Goal: Transaction & Acquisition: Purchase product/service

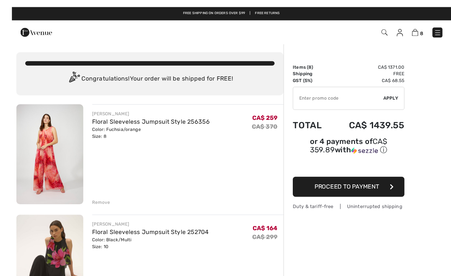
scroll to position [6, 0]
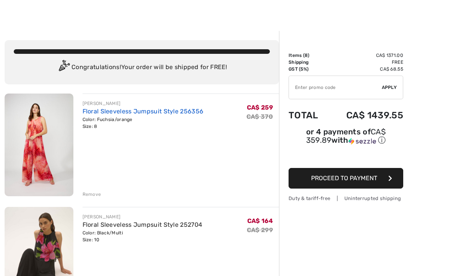
click at [130, 113] on link "Floral Sleeveless Jumpsuit Style 256356" at bounding box center [143, 111] width 121 height 7
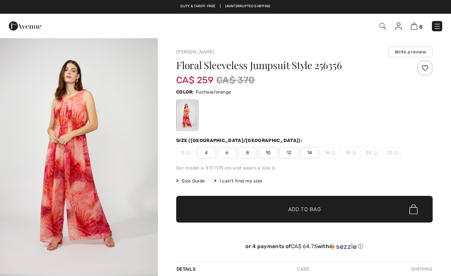
checkbox input "true"
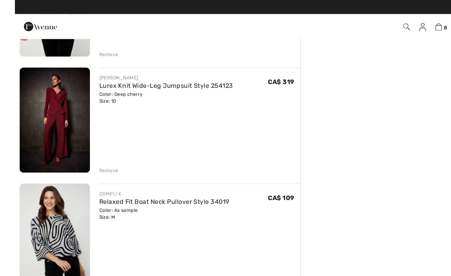
scroll to position [488, 0]
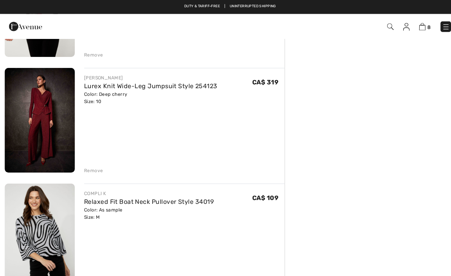
click at [89, 170] on div "Remove" at bounding box center [92, 167] width 19 height 7
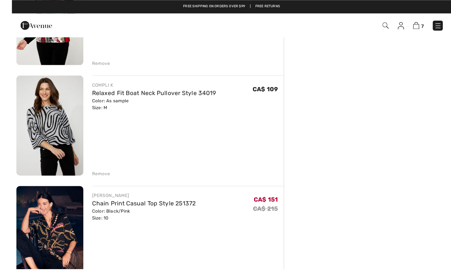
scroll to position [479, 0]
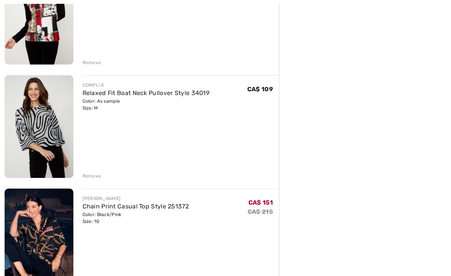
click at [92, 180] on div "FRANK LYMAN Floral Sleeveless Jumpsuit Style 256356 Color: Fuchsia/orange Size:…" at bounding box center [142, 115] width 274 height 988
click at [88, 181] on div "FRANK LYMAN Floral Sleeveless Jumpsuit Style 256356 Color: Fuchsia/orange Size:…" at bounding box center [142, 115] width 274 height 988
click at [87, 178] on div "Remove" at bounding box center [92, 176] width 19 height 7
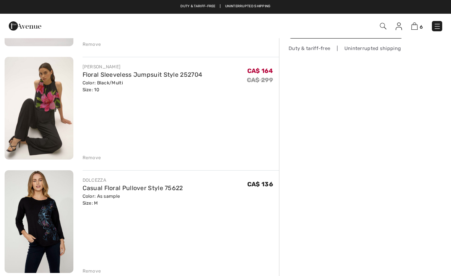
scroll to position [152, 0]
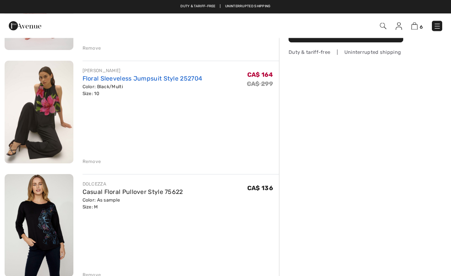
click at [102, 79] on link "Floral Sleeveless Jumpsuit Style 252704" at bounding box center [143, 78] width 120 height 7
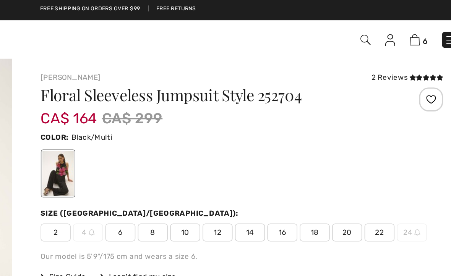
click at [387, 49] on div "2 Reviews" at bounding box center [410, 50] width 46 height 7
click at [415, 49] on icon at bounding box center [417, 50] width 4 height 4
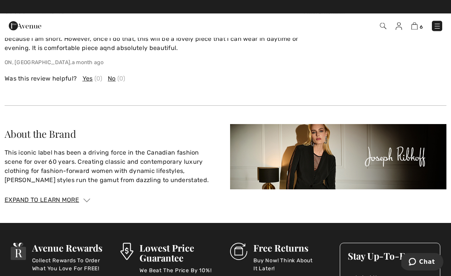
scroll to position [1323, 0]
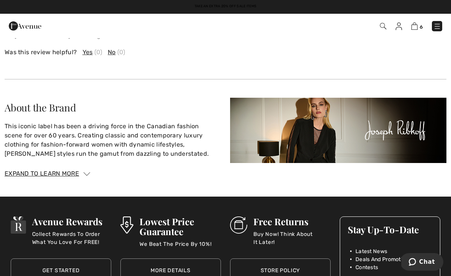
click at [85, 173] on img at bounding box center [86, 174] width 7 height 4
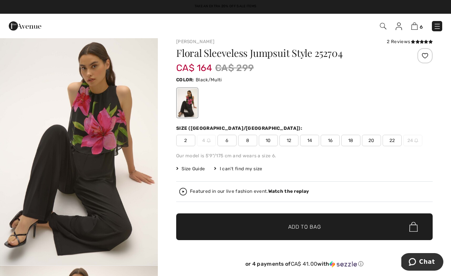
scroll to position [0, 0]
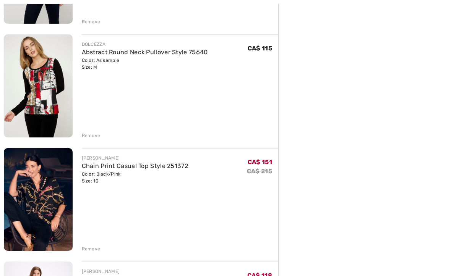
scroll to position [411, 0]
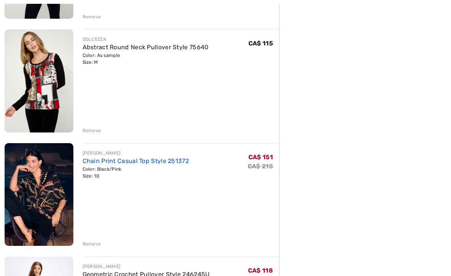
click at [105, 160] on link "Chain Print Casual Top Style 251372" at bounding box center [136, 160] width 107 height 7
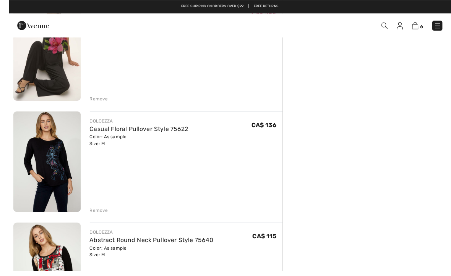
scroll to position [272, 0]
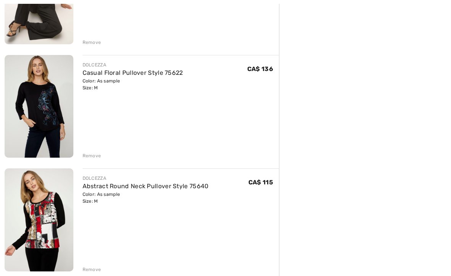
click at [86, 157] on div "Remove" at bounding box center [92, 155] width 19 height 7
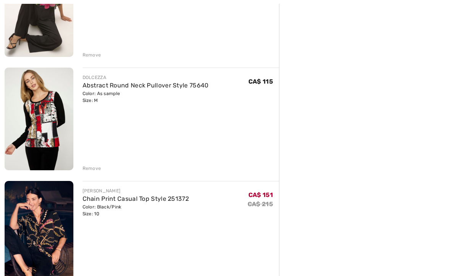
scroll to position [269, 0]
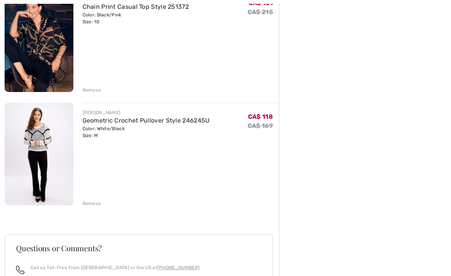
click at [87, 204] on div "Remove" at bounding box center [92, 204] width 19 height 7
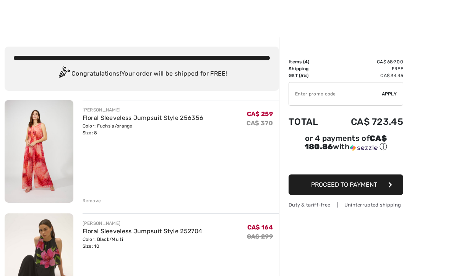
scroll to position [1, 0]
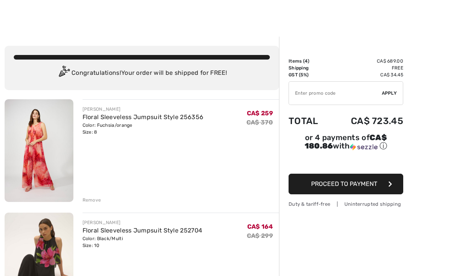
click at [85, 200] on div "Remove" at bounding box center [92, 200] width 19 height 7
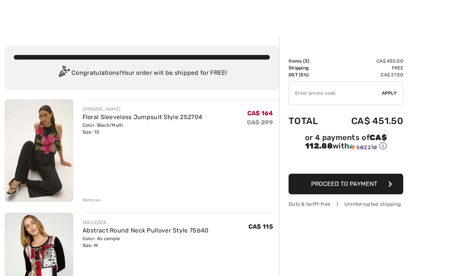
click at [85, 202] on div "Remove" at bounding box center [92, 200] width 19 height 7
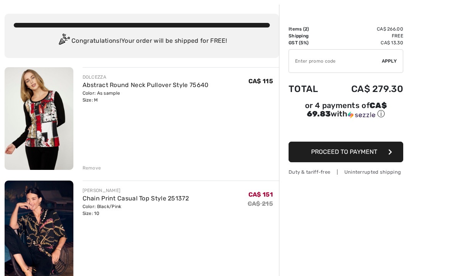
scroll to position [33, 0]
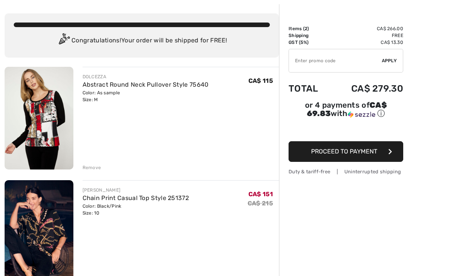
click at [343, 155] on span "Proceed to Payment" at bounding box center [344, 151] width 66 height 7
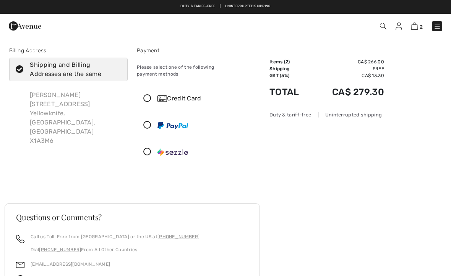
click at [142, 148] on icon at bounding box center [147, 152] width 20 height 8
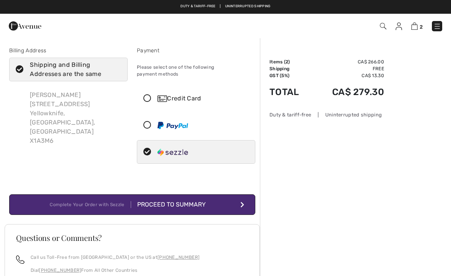
click at [161, 200] on div "Proceed to Summary" at bounding box center [173, 204] width 84 height 9
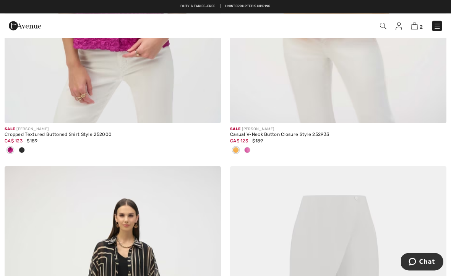
scroll to position [706, 0]
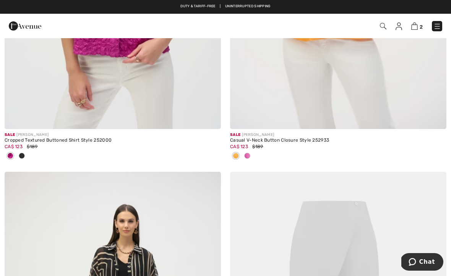
click at [246, 5] on div "Free shipping on orders over $99 | Free Returns" at bounding box center [225, 10] width 451 height 13
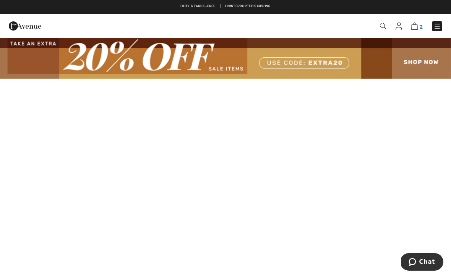
click at [416, 29] on img at bounding box center [414, 26] width 6 height 7
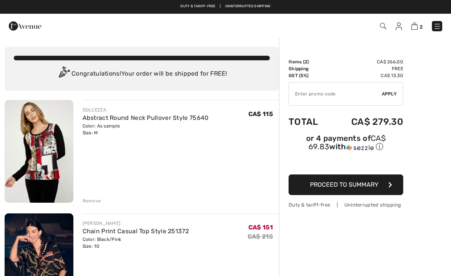
click at [301, 91] on input "TEXT" at bounding box center [335, 94] width 93 height 23
click at [381, 92] on input "TEXT" at bounding box center [335, 94] width 93 height 23
type input "EXTRA20"
click at [392, 97] on span "Apply" at bounding box center [389, 94] width 15 height 7
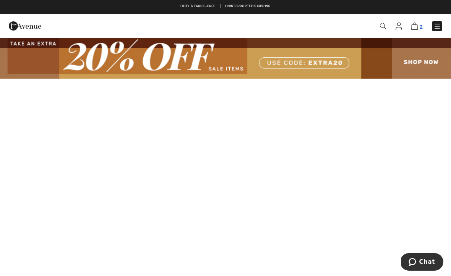
click at [417, 24] on img at bounding box center [414, 26] width 6 height 7
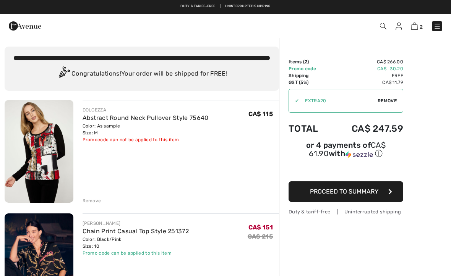
click at [26, 29] on img at bounding box center [25, 25] width 32 height 15
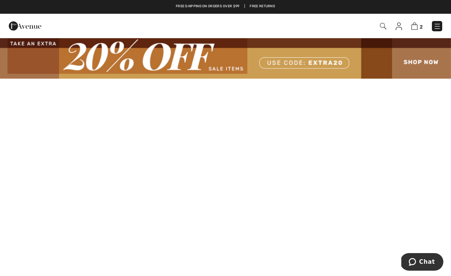
click at [377, 26] on span "2" at bounding box center [318, 26] width 248 height 10
click at [380, 28] on img at bounding box center [383, 26] width 6 height 6
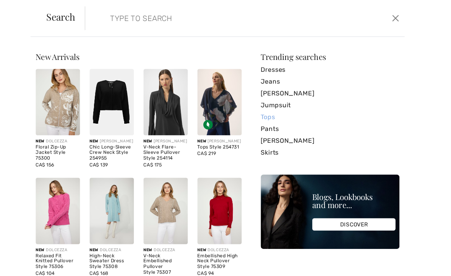
click at [267, 116] on link "Tops" at bounding box center [334, 112] width 134 height 11
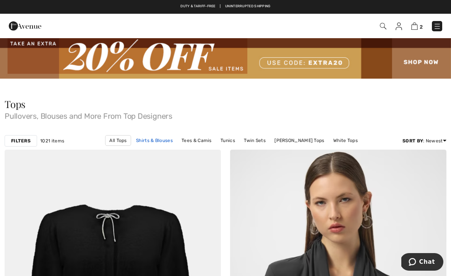
click at [138, 144] on link "Shirts & Blouses" at bounding box center [154, 141] width 44 height 10
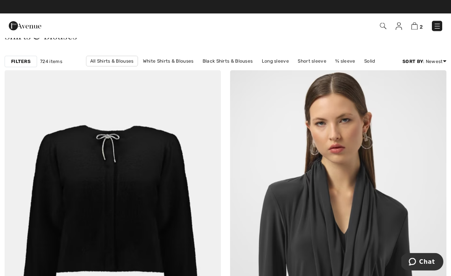
scroll to position [74, 0]
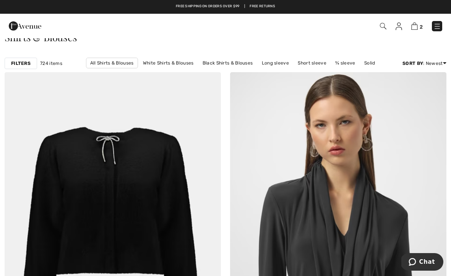
click at [381, 34] on div "2 Checkout" at bounding box center [225, 26] width 451 height 24
click at [383, 25] on img at bounding box center [383, 26] width 6 height 6
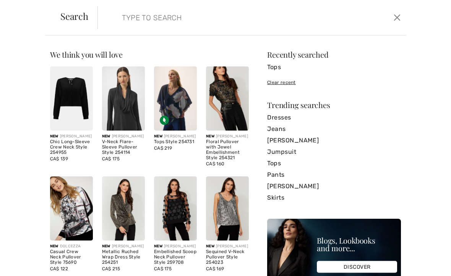
scroll to position [0, 0]
click at [127, 19] on input "search" at bounding box center [219, 17] width 207 height 23
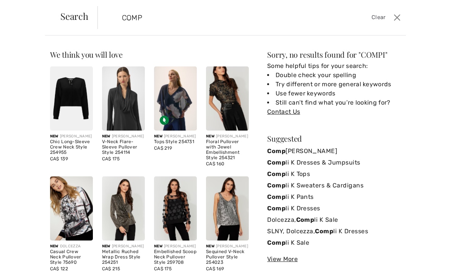
type input "COM"
click at [279, 175] on strong "Com" at bounding box center [274, 173] width 14 height 7
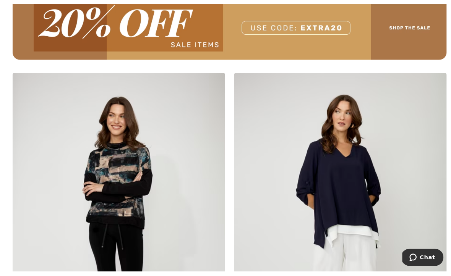
scroll to position [4579, 0]
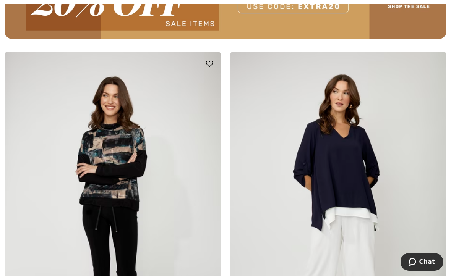
click at [99, 175] on img at bounding box center [113, 214] width 216 height 324
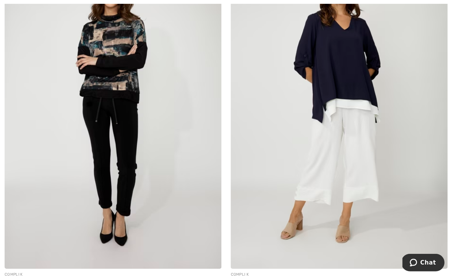
scroll to position [4693, 0]
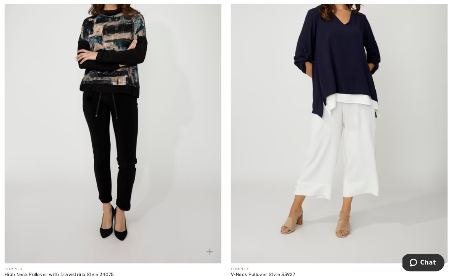
click at [104, 208] on img at bounding box center [113, 100] width 216 height 324
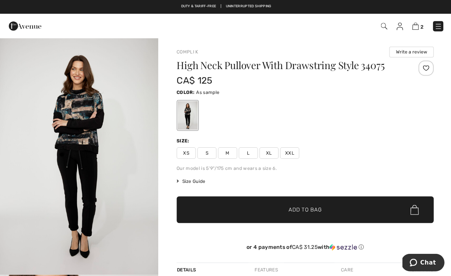
click at [225, 152] on span "M" at bounding box center [226, 152] width 19 height 11
click at [253, 210] on span "✔ Added to Bag Add to Bag" at bounding box center [304, 209] width 256 height 27
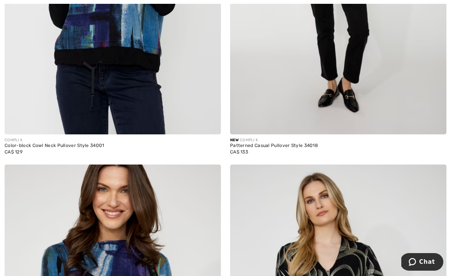
scroll to position [5545, 0]
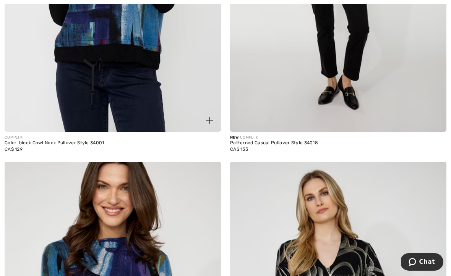
click at [61, 141] on div "Color-block Cowl Neck Pullover Style 34001" at bounding box center [113, 143] width 216 height 5
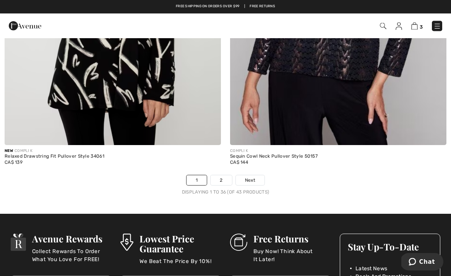
scroll to position [6590, 0]
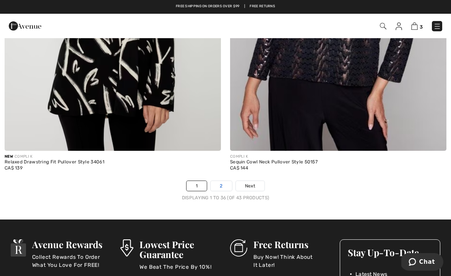
click at [217, 181] on link "2" at bounding box center [221, 186] width 21 height 10
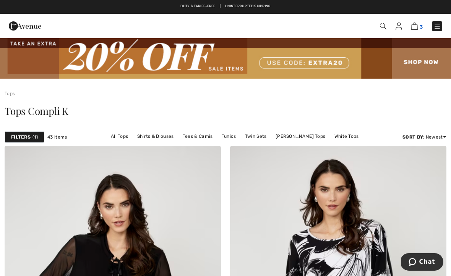
click at [417, 30] on img at bounding box center [414, 26] width 6 height 7
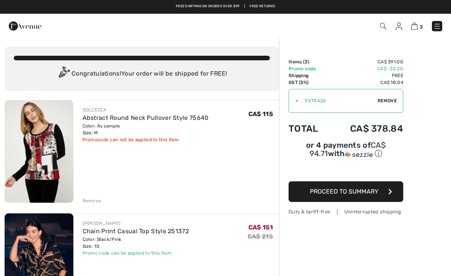
click at [387, 20] on div "3 Checkout" at bounding box center [317, 26] width 259 height 16
click at [382, 26] on img at bounding box center [383, 26] width 6 height 6
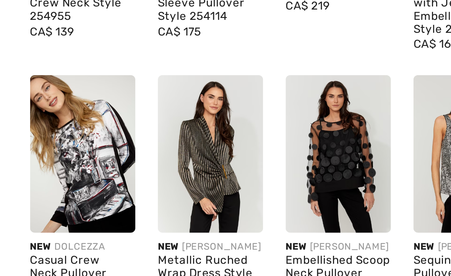
click at [50, 177] on img at bounding box center [71, 209] width 43 height 64
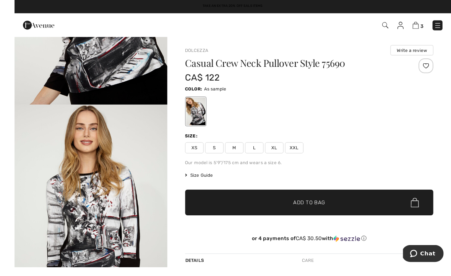
scroll to position [36, 0]
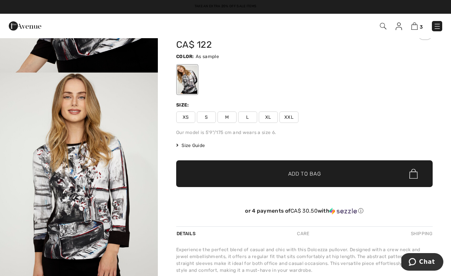
click at [223, 117] on span "M" at bounding box center [226, 117] width 19 height 11
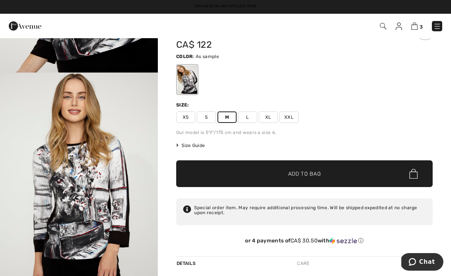
click at [283, 173] on span "✔ Added to Bag" at bounding box center [293, 174] width 47 height 8
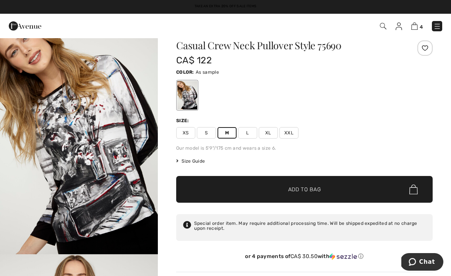
scroll to position [0, 0]
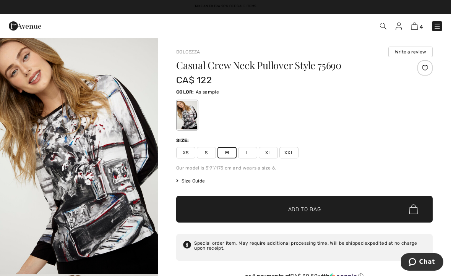
click at [375, 26] on span "4" at bounding box center [318, 26] width 248 height 10
click at [380, 29] on img at bounding box center [383, 26] width 6 height 6
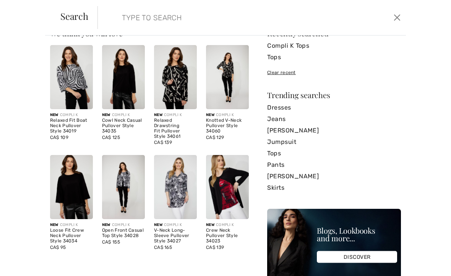
scroll to position [16, 0]
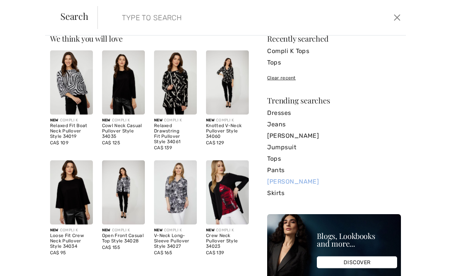
click at [291, 183] on link "Frank Lyman" at bounding box center [334, 181] width 134 height 11
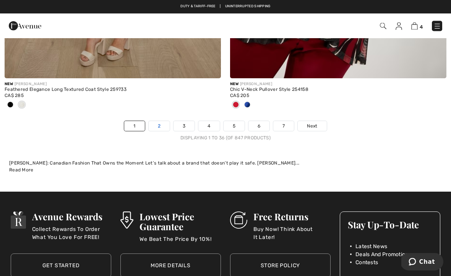
scroll to position [6765, 0]
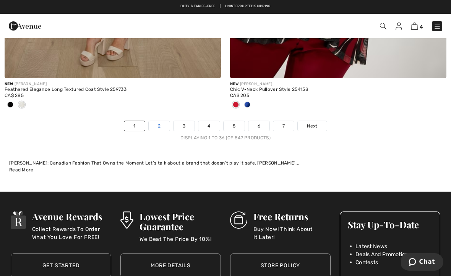
click at [161, 124] on link "2" at bounding box center [159, 126] width 21 height 10
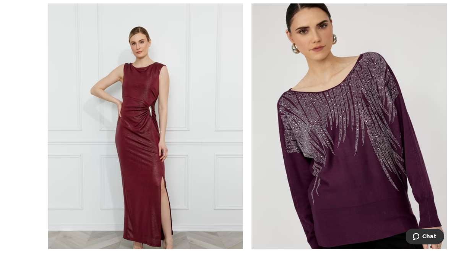
scroll to position [3608, 0]
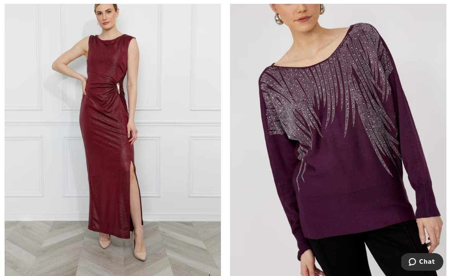
click at [102, 227] on img at bounding box center [113, 127] width 216 height 324
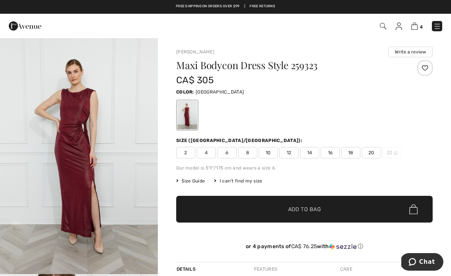
click at [5, 92] on img "1 / 4" at bounding box center [79, 155] width 158 height 237
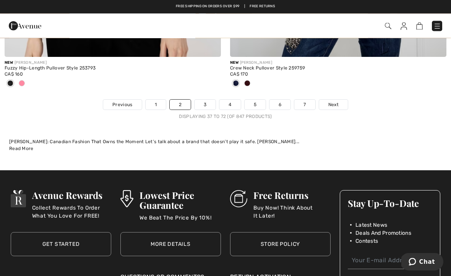
scroll to position [6799, 0]
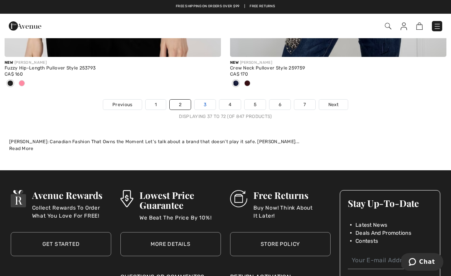
click at [207, 102] on link "3" at bounding box center [204, 105] width 21 height 10
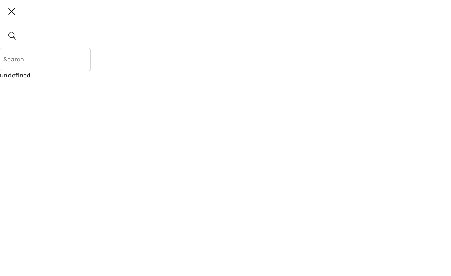
click at [11, 11] on img at bounding box center [11, 12] width 23 height 24
click at [5, 12] on img at bounding box center [11, 12] width 23 height 24
click at [11, 13] on body "We value your privacy We use cookies to enhance your browsing experience, serve…" at bounding box center [225, 138] width 451 height 276
click at [10, 8] on div "undefined" at bounding box center [225, 4] width 451 height 9
